Goal: Task Accomplishment & Management: Complete application form

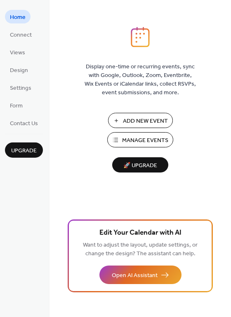
click at [138, 139] on span "Manage Events" at bounding box center [145, 140] width 46 height 9
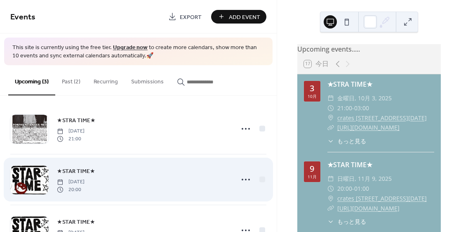
scroll to position [41, 0]
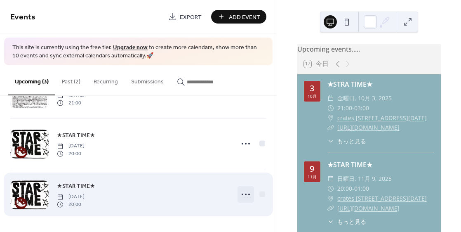
click at [244, 194] on icon at bounding box center [245, 193] width 13 height 13
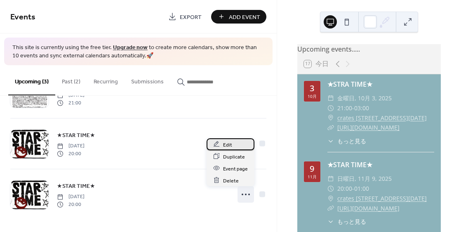
click at [228, 147] on span "Edit" at bounding box center [227, 144] width 9 height 9
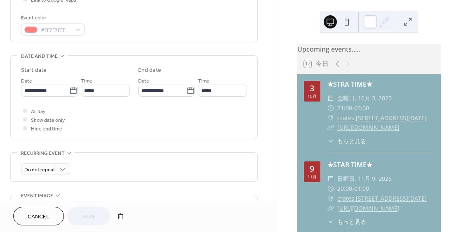
scroll to position [215, 0]
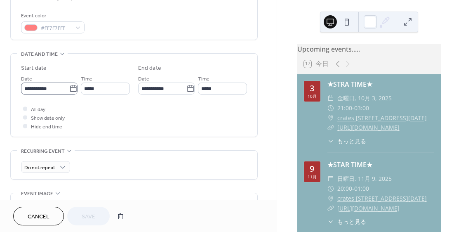
click at [69, 89] on icon at bounding box center [73, 88] width 8 height 8
click at [68, 89] on input "**********" at bounding box center [45, 88] width 48 height 12
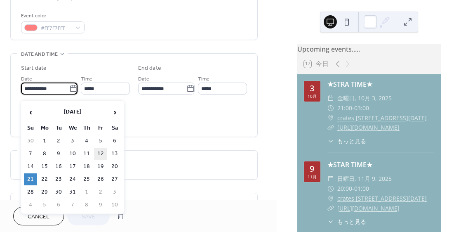
click at [101, 152] on td "12" at bounding box center [100, 153] width 13 height 12
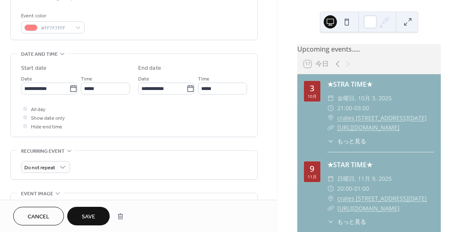
type input "**********"
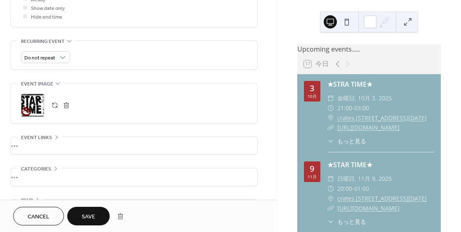
scroll to position [328, 0]
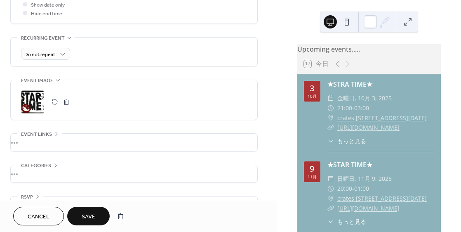
click at [89, 217] on span "Save" at bounding box center [89, 216] width 14 height 9
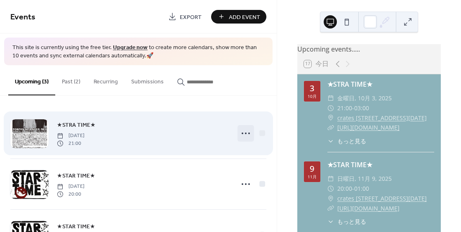
click at [245, 134] on icon at bounding box center [245, 132] width 13 height 13
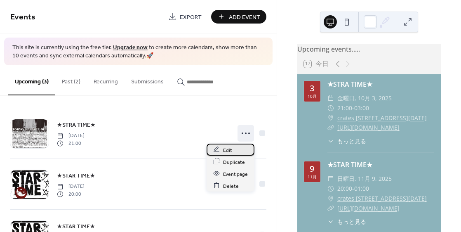
click at [232, 149] on div "Edit" at bounding box center [230, 149] width 48 height 12
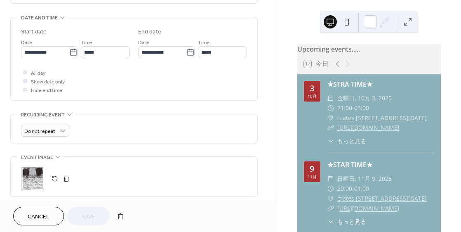
scroll to position [253, 0]
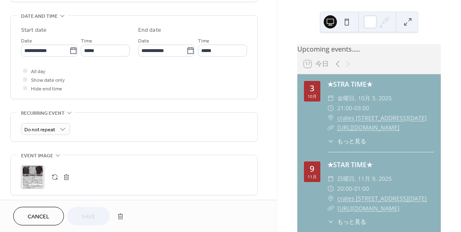
click at [56, 179] on button "button" at bounding box center [55, 177] width 12 height 12
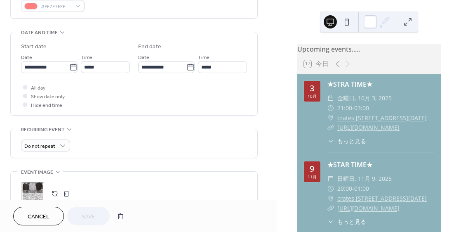
scroll to position [356, 0]
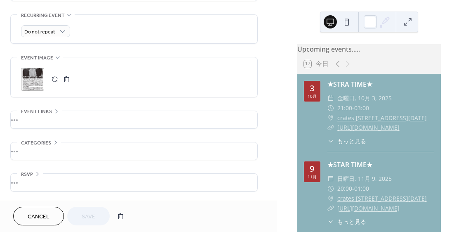
click at [47, 216] on span "Cancel" at bounding box center [39, 216] width 22 height 9
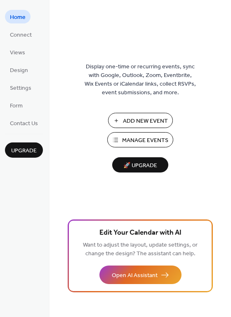
click at [136, 140] on span "Manage Events" at bounding box center [145, 140] width 46 height 9
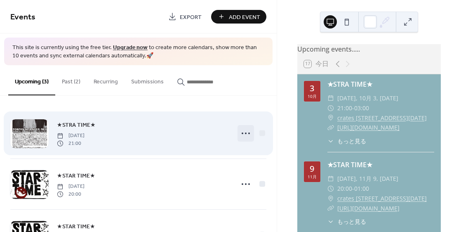
click at [243, 132] on icon at bounding box center [245, 132] width 13 height 13
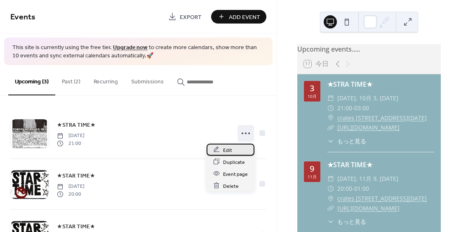
click at [225, 149] on span "Edit" at bounding box center [227, 149] width 9 height 9
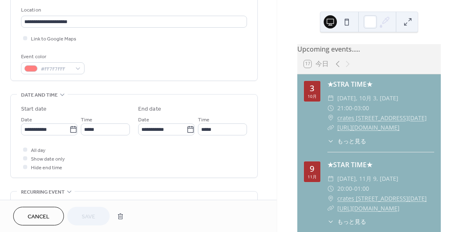
scroll to position [328, 0]
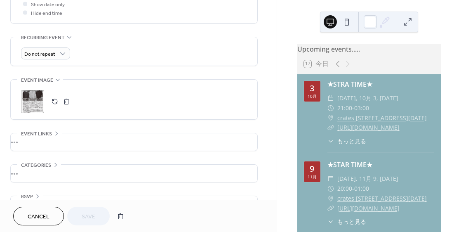
click at [53, 105] on button "button" at bounding box center [55, 102] width 12 height 12
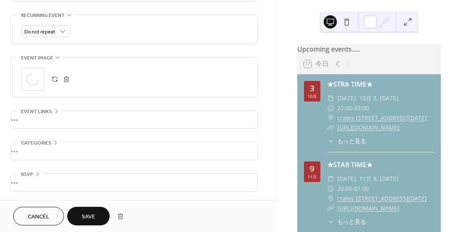
scroll to position [352, 0]
click at [85, 213] on span "Save" at bounding box center [89, 216] width 14 height 9
